Goal: Task Accomplishment & Management: Use online tool/utility

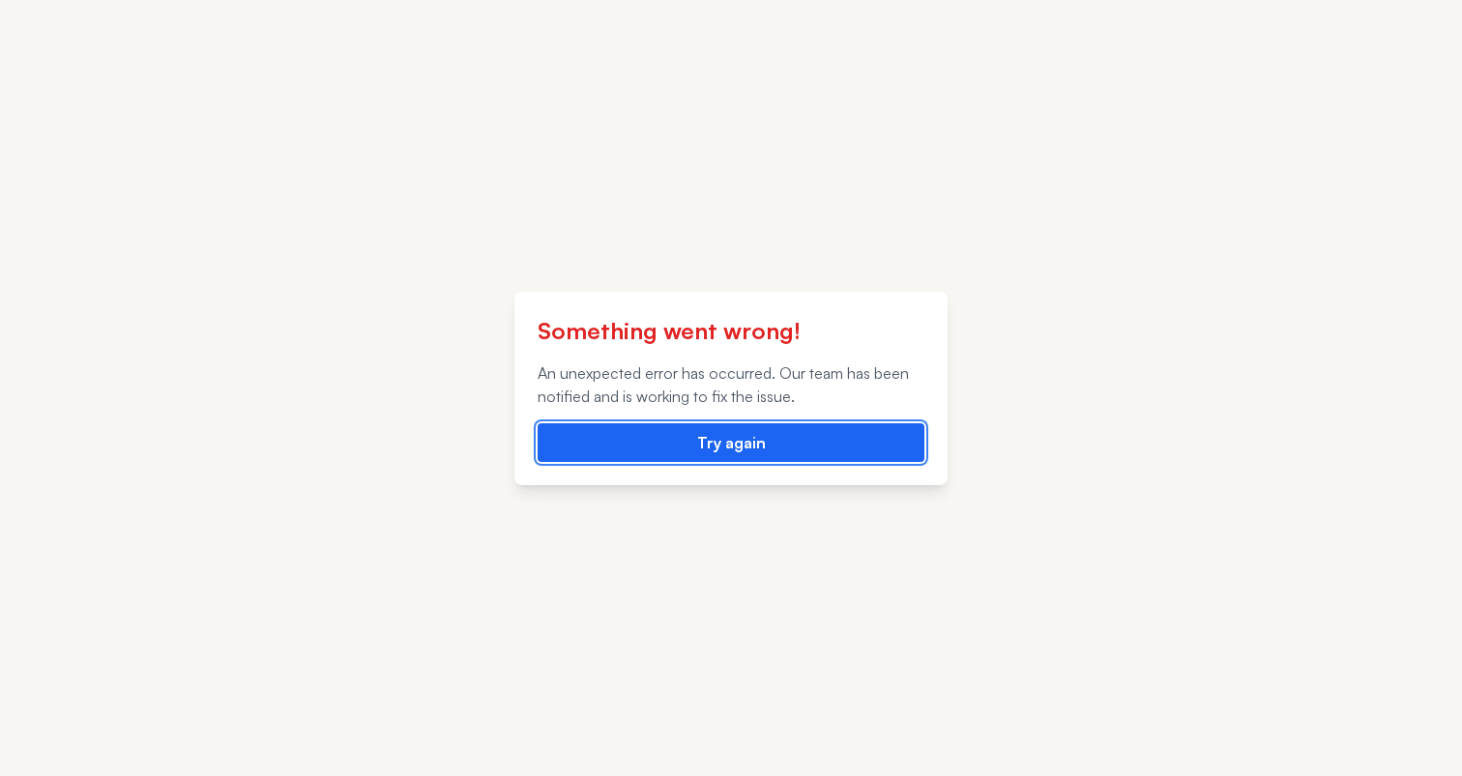
click at [685, 450] on button "Try again" at bounding box center [730, 442] width 387 height 39
click at [885, 436] on button "Try again" at bounding box center [730, 442] width 387 height 39
click at [684, 442] on button "Try again" at bounding box center [730, 442] width 387 height 39
click at [795, 448] on button "Try again" at bounding box center [730, 442] width 387 height 39
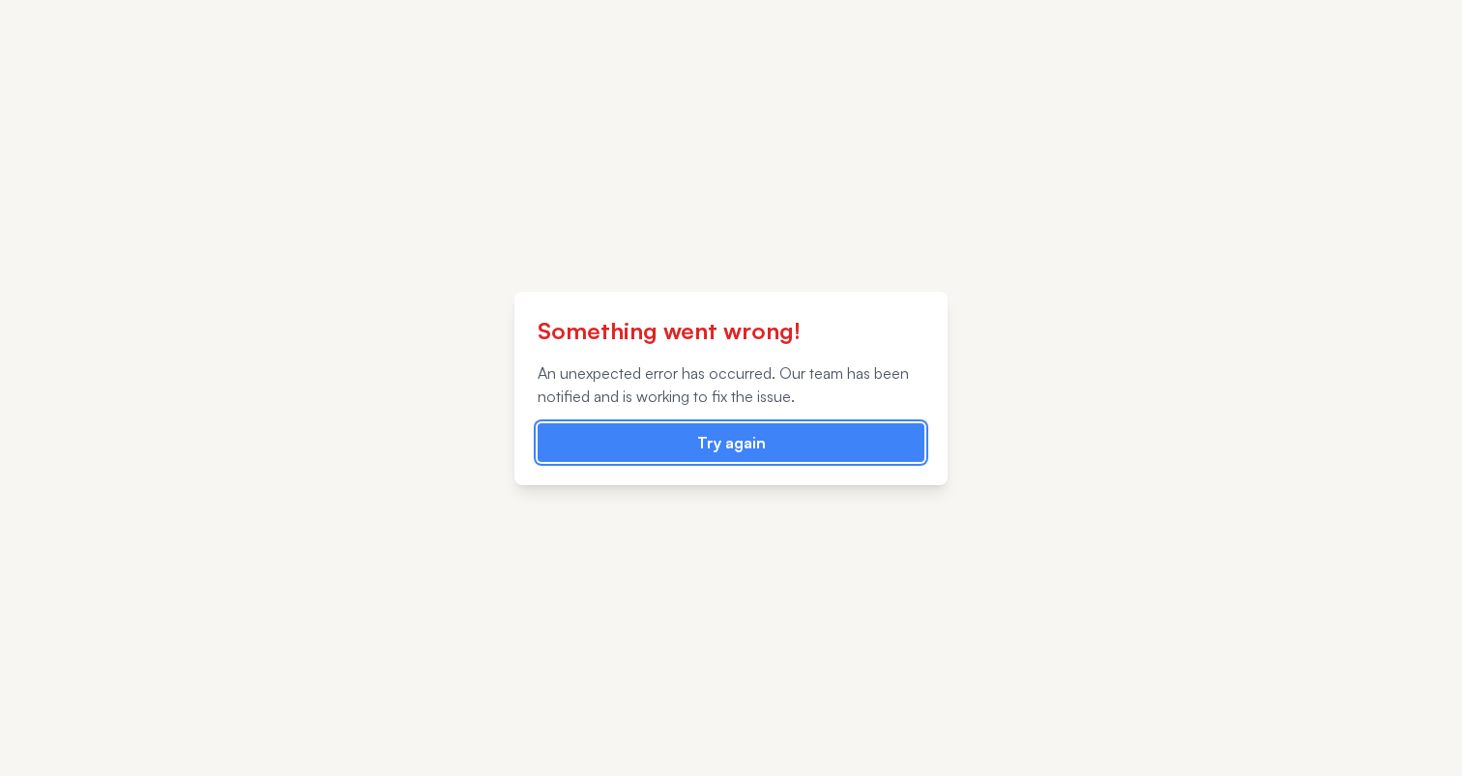
click at [795, 448] on button "Try again" at bounding box center [730, 442] width 387 height 39
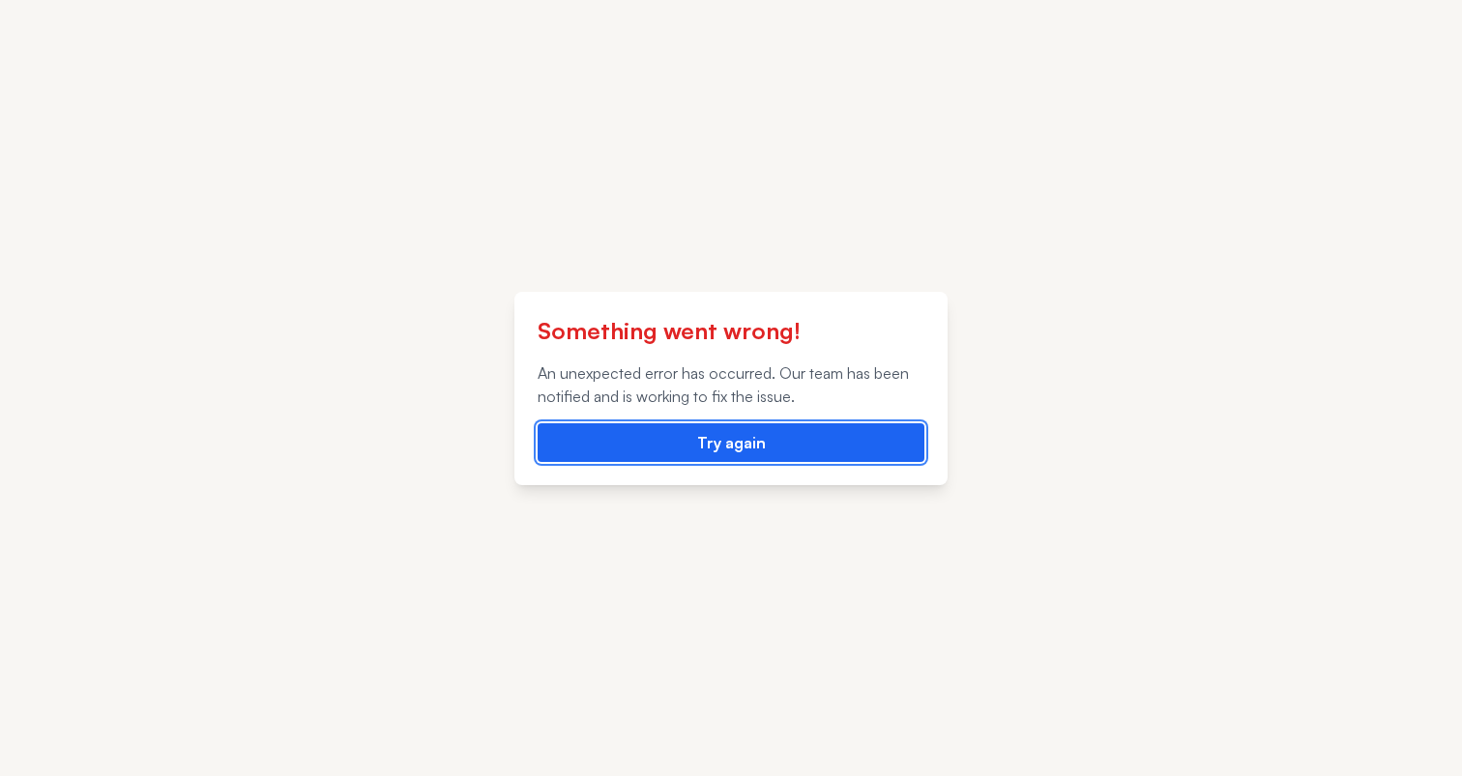
click at [744, 445] on button "Try again" at bounding box center [730, 442] width 387 height 39
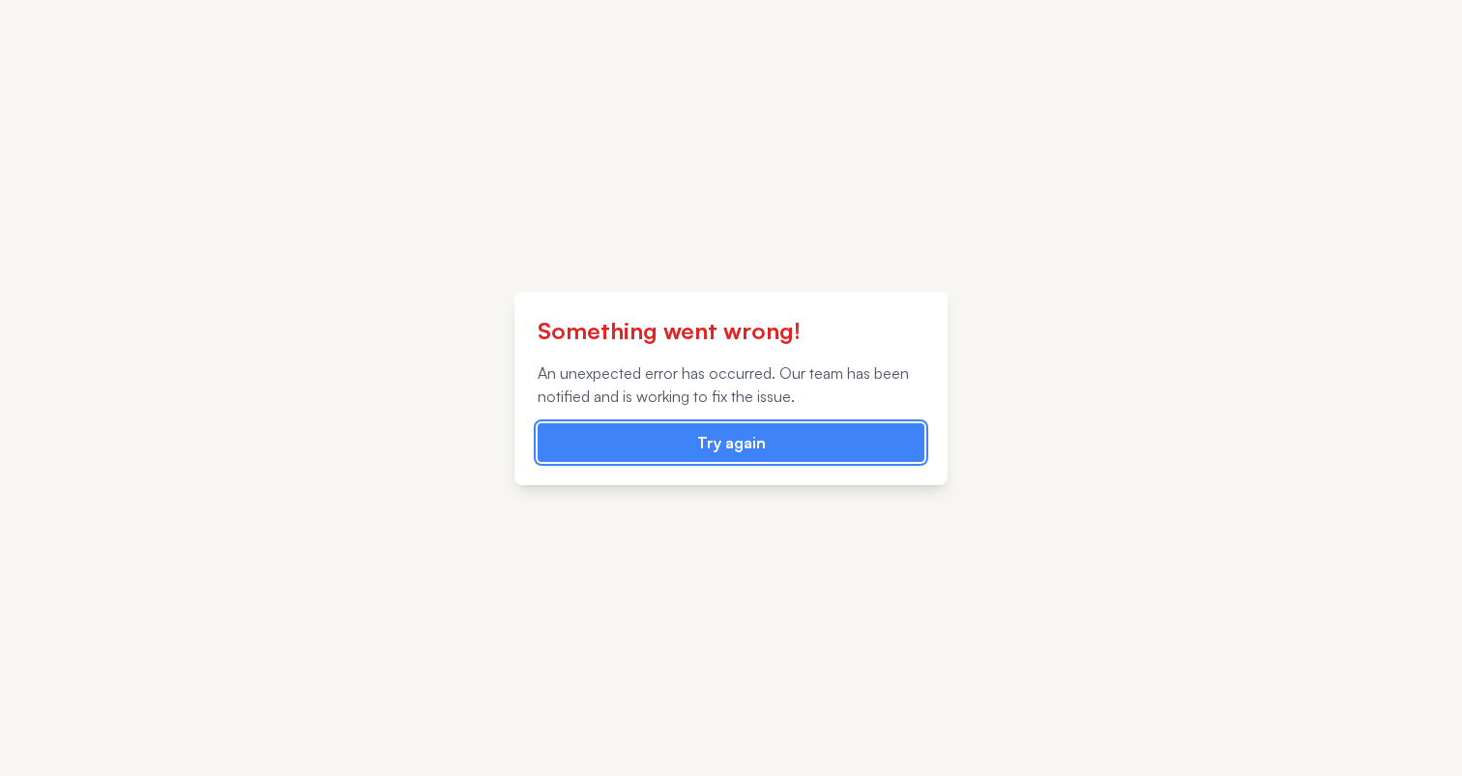
click at [744, 445] on button "Try again" at bounding box center [730, 442] width 387 height 39
click at [615, 215] on div "Something went wrong! An unexpected error has occurred. Our team has been notif…" at bounding box center [731, 388] width 1462 height 776
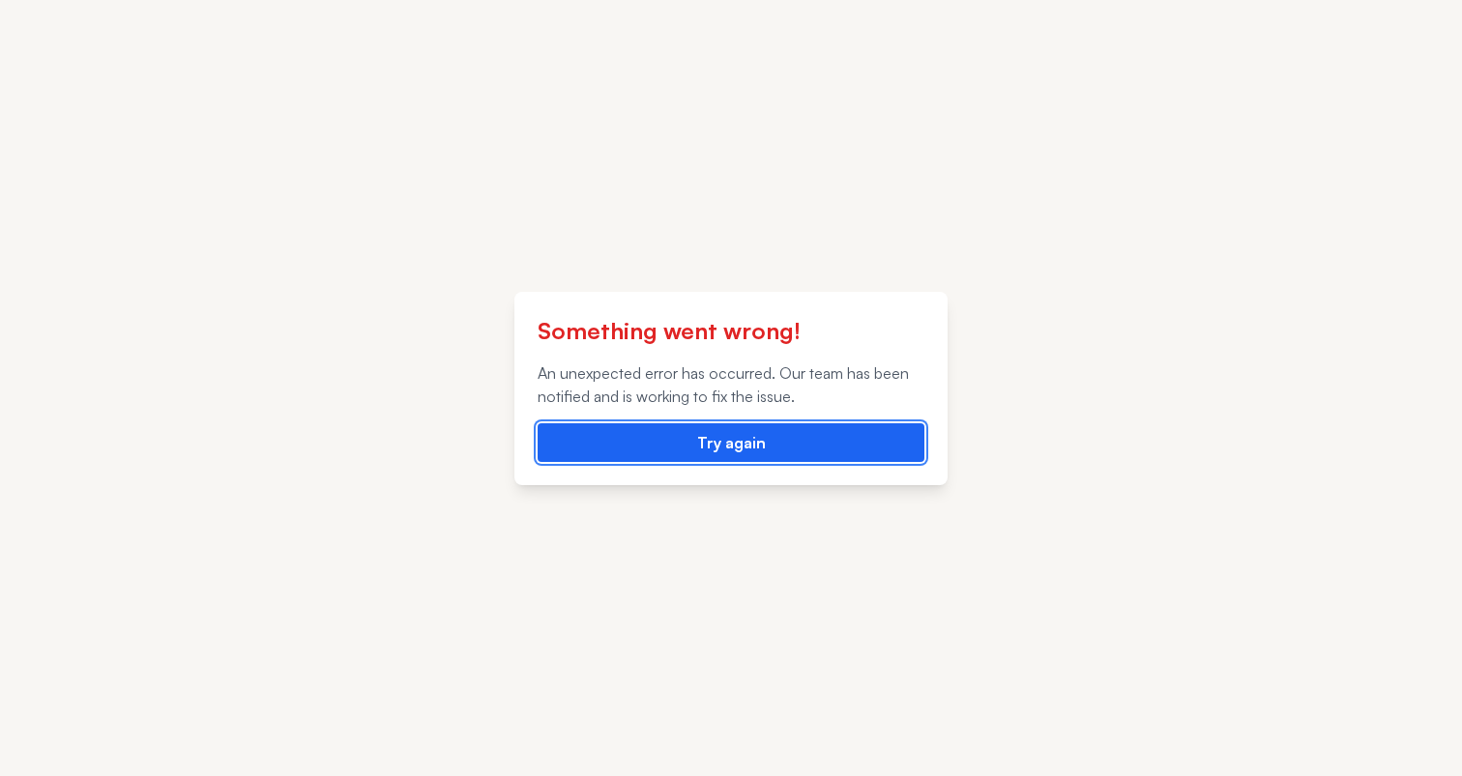
click at [690, 453] on button "Try again" at bounding box center [730, 442] width 387 height 39
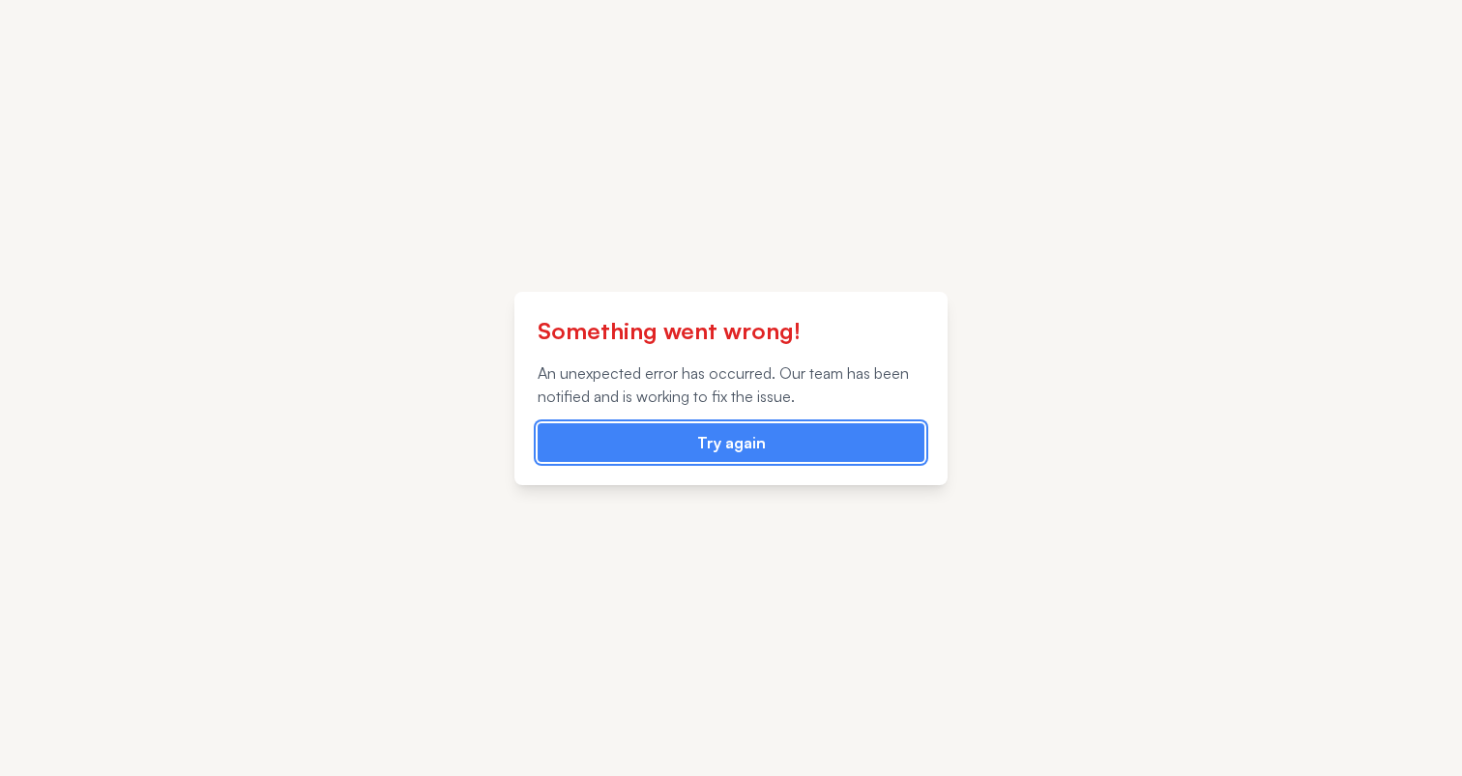
click at [690, 453] on button "Try again" at bounding box center [730, 442] width 387 height 39
